Goal: Find specific fact: Find specific fact

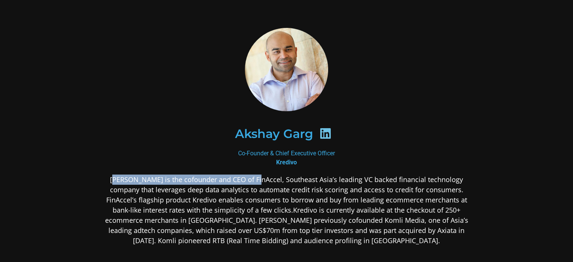
drag, startPoint x: 120, startPoint y: 179, endPoint x: 262, endPoint y: 177, distance: 141.2
click at [262, 177] on p "[PERSON_NAME] is the cofounder and CEO of FinAccel, Southeast Asia’s leading VC…" at bounding box center [287, 209] width 366 height 71
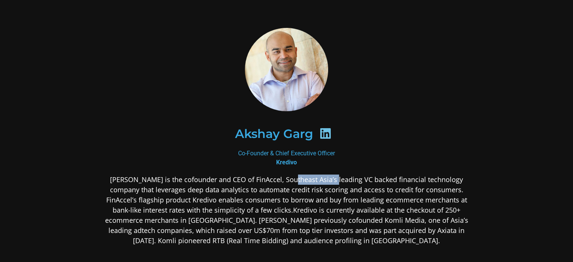
drag, startPoint x: 299, startPoint y: 178, endPoint x: 339, endPoint y: 180, distance: 40.4
click at [339, 180] on p "[PERSON_NAME] is the cofounder and CEO of FinAccel, Southeast Asia’s leading VC…" at bounding box center [287, 209] width 366 height 71
drag, startPoint x: 202, startPoint y: 189, endPoint x: 232, endPoint y: 190, distance: 30.1
click at [232, 190] on p "[PERSON_NAME] is the cofounder and CEO of FinAccel, Southeast Asia’s leading VC…" at bounding box center [287, 209] width 366 height 71
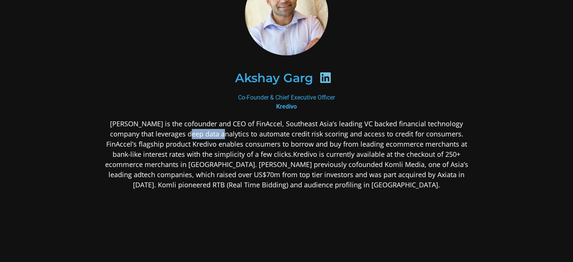
scroll to position [38, 0]
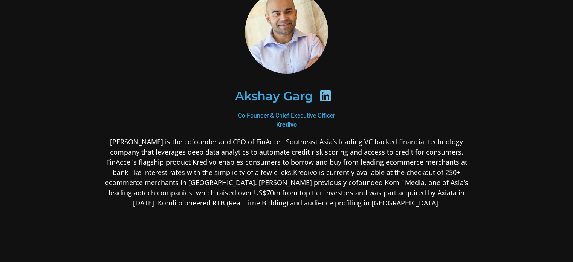
click at [372, 134] on div "[PERSON_NAME] Co-Founder & Chief Executive Officer Kredivo" at bounding box center [287, 158] width 366 height 337
click at [375, 99] on div "Akshay Garg" at bounding box center [286, 96] width 329 height 39
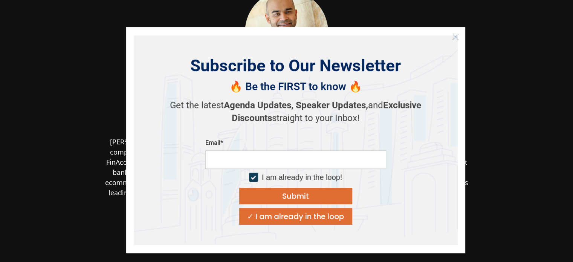
click at [451, 34] on button "Close" at bounding box center [455, 37] width 12 height 12
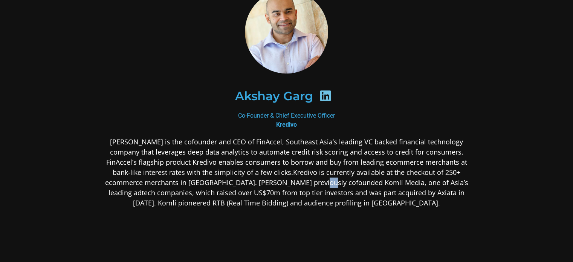
drag, startPoint x: 332, startPoint y: 181, endPoint x: 340, endPoint y: 180, distance: 8.4
click at [340, 180] on p "[PERSON_NAME] is the cofounder and CEO of FinAccel, Southeast Asia’s leading VC…" at bounding box center [287, 172] width 366 height 71
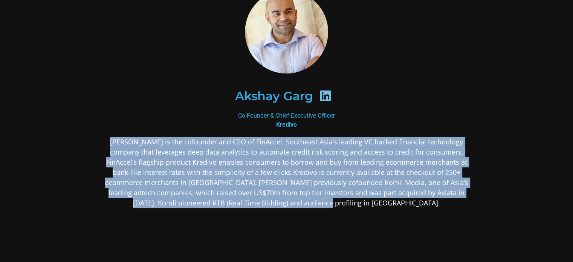
drag, startPoint x: 119, startPoint y: 143, endPoint x: 399, endPoint y: 207, distance: 287.6
click at [399, 207] on div "[PERSON_NAME] is the cofounder and CEO of FinAccel, Southeast Asia’s leading VC…" at bounding box center [287, 232] width 366 height 190
copy p "[PERSON_NAME] is the cofounder and CEO of FinAccel, Southeast Asia’s leading VC…"
click at [319, 188] on p "[PERSON_NAME] is the cofounder and CEO of FinAccel, Southeast Asia’s leading VC…" at bounding box center [287, 172] width 366 height 71
drag, startPoint x: 105, startPoint y: 140, endPoint x: 392, endPoint y: 205, distance: 293.4
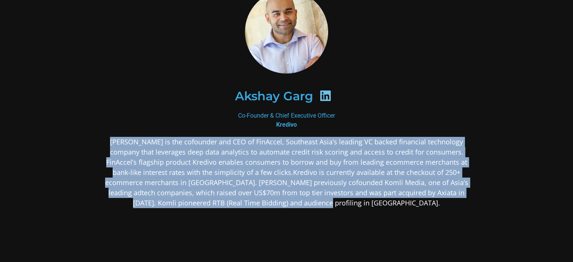
click at [392, 205] on p "[PERSON_NAME] is the cofounder and CEO of FinAccel, Southeast Asia’s leading VC…" at bounding box center [287, 172] width 366 height 71
click at [392, 206] on p "[PERSON_NAME] is the cofounder and CEO of FinAccel, Southeast Asia’s leading VC…" at bounding box center [287, 172] width 366 height 71
drag, startPoint x: 392, startPoint y: 203, endPoint x: 110, endPoint y: 135, distance: 289.8
click at [110, 135] on div "[PERSON_NAME] Co-Founder & Chief Executive Officer Kredivo" at bounding box center [287, 158] width 366 height 337
copy p "[PERSON_NAME] is the cofounder and CEO of FinAccel, Southeast Asia’s leading VC…"
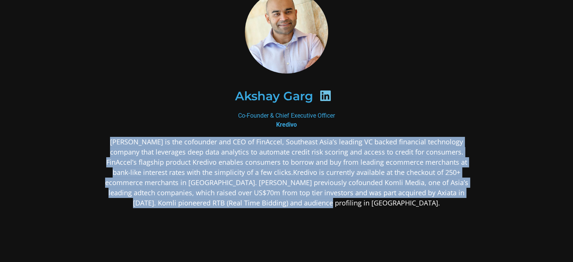
click at [320, 146] on p "[PERSON_NAME] is the cofounder and CEO of FinAccel, Southeast Asia’s leading VC…" at bounding box center [287, 172] width 366 height 71
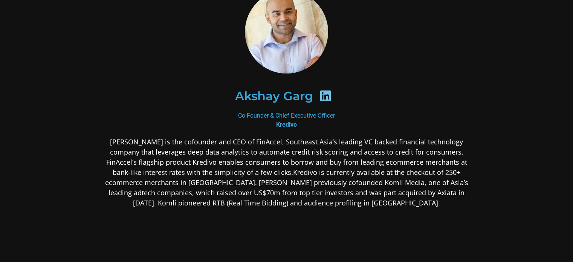
click at [224, 152] on p "[PERSON_NAME] is the cofounder and CEO of FinAccel, Southeast Asia’s leading VC…" at bounding box center [287, 172] width 366 height 71
